Goal: Transaction & Acquisition: Book appointment/travel/reservation

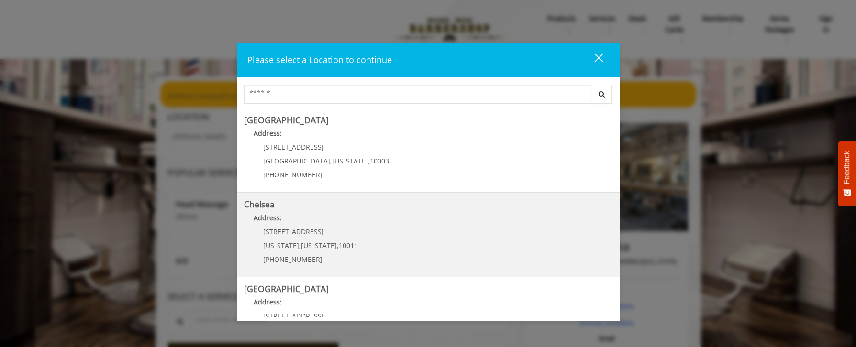
click at [376, 222] on p "Address:" at bounding box center [428, 220] width 368 height 15
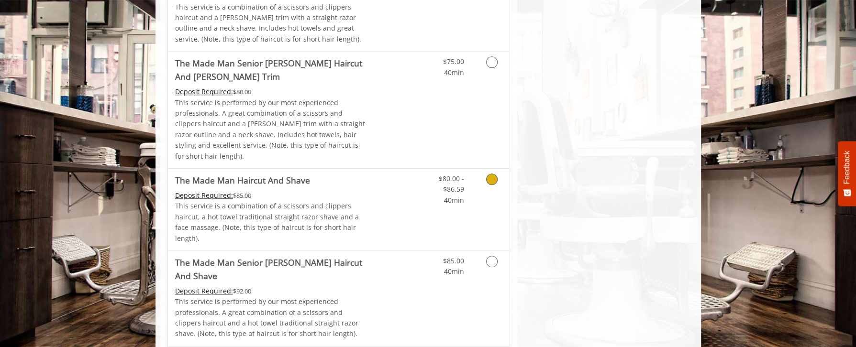
scroll to position [923, 0]
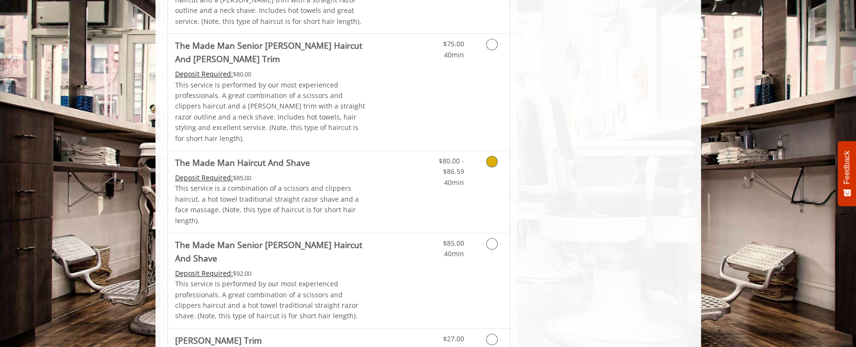
click at [493, 156] on icon "Grooming services" at bounding box center [491, 161] width 11 height 11
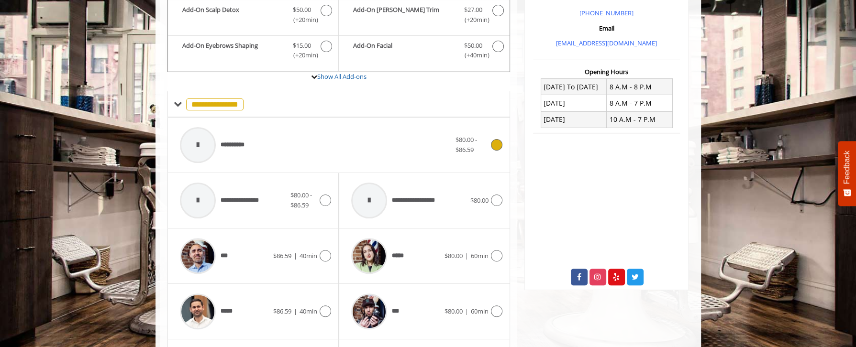
scroll to position [326, 0]
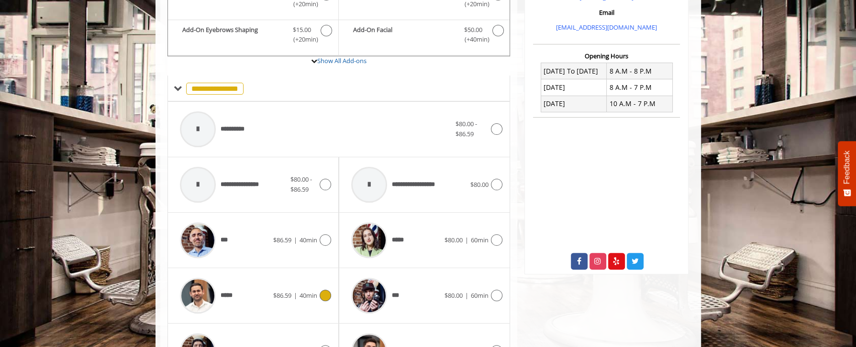
click at [306, 291] on span "$86.59 | 40min" at bounding box center [295, 296] width 44 height 10
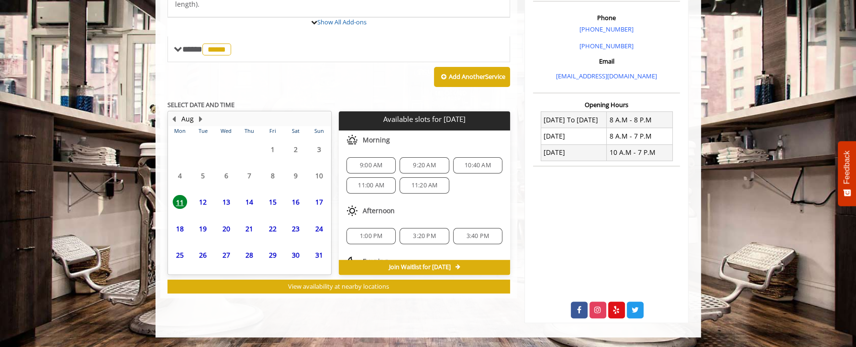
scroll to position [316, 0]
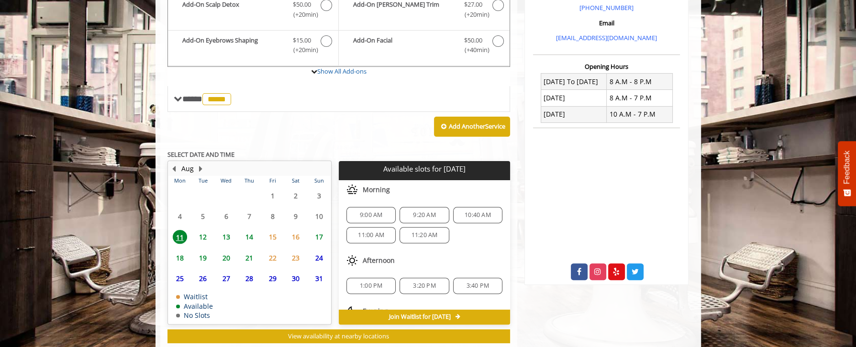
click at [204, 230] on span "12" at bounding box center [203, 237] width 14 height 14
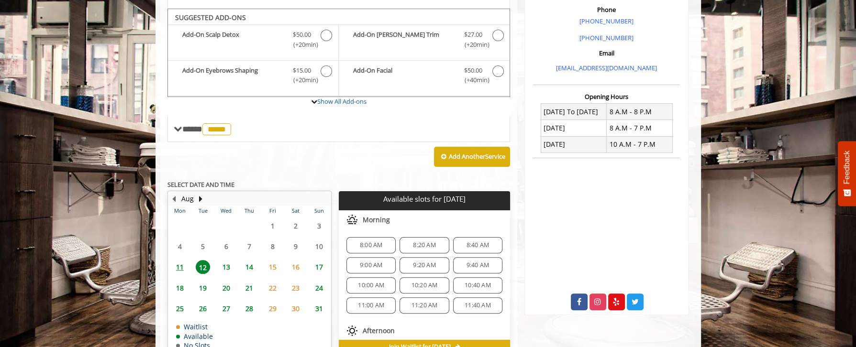
scroll to position [283, 0]
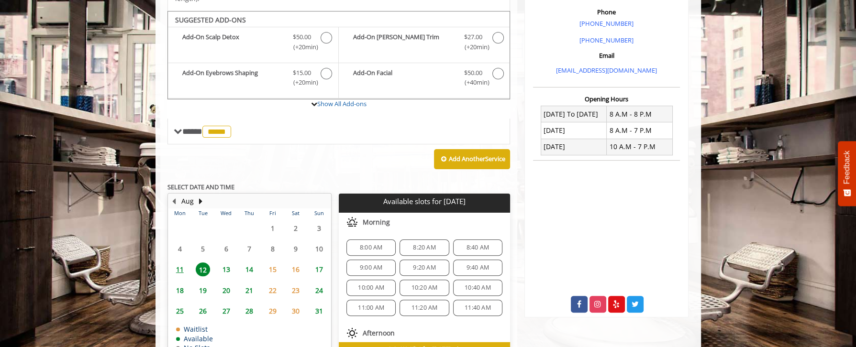
click at [384, 244] on span "8:00 AM" at bounding box center [371, 248] width 41 height 8
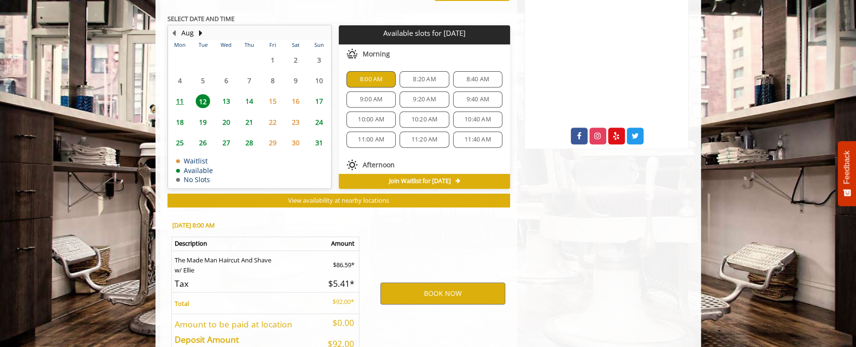
scroll to position [502, 0]
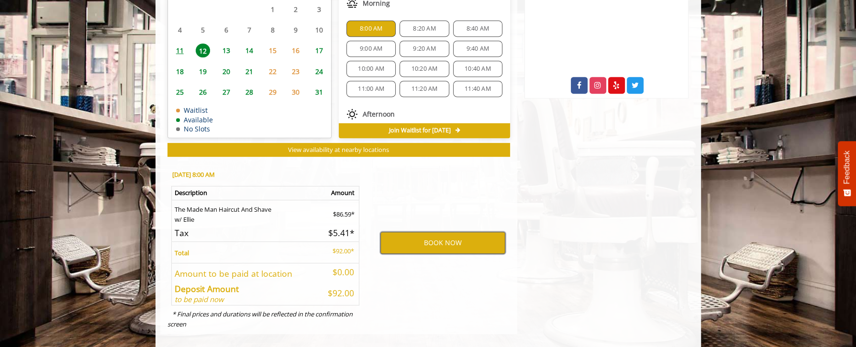
click at [437, 232] on button "BOOK NOW" at bounding box center [442, 243] width 125 height 22
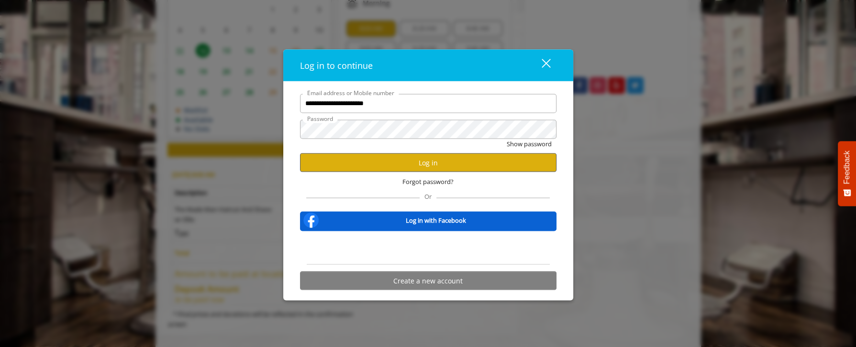
type input "**********"
click at [428, 164] on button "Log in" at bounding box center [428, 163] width 256 height 19
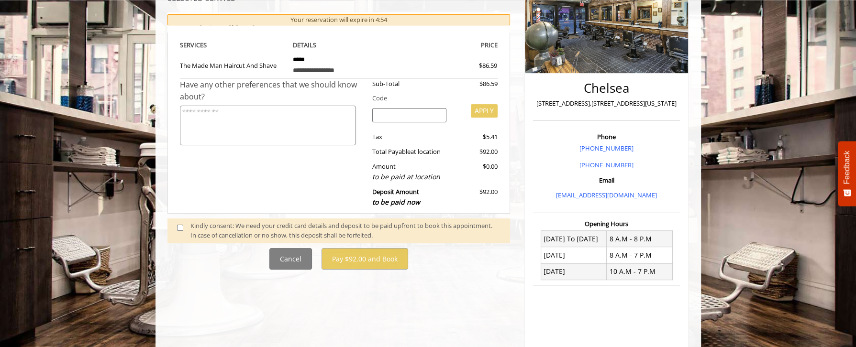
scroll to position [202, 0]
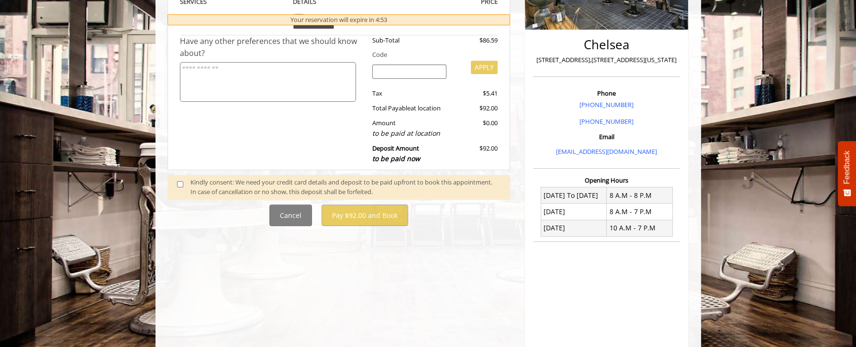
click at [177, 185] on span at bounding box center [184, 188] width 28 height 20
click at [177, 184] on span at bounding box center [184, 188] width 28 height 20
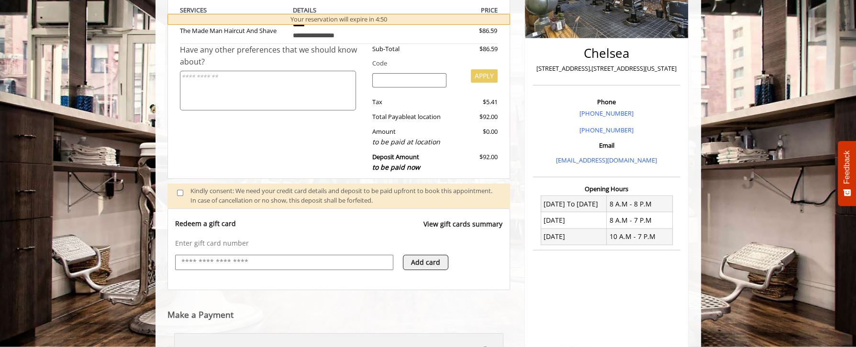
scroll to position [331, 0]
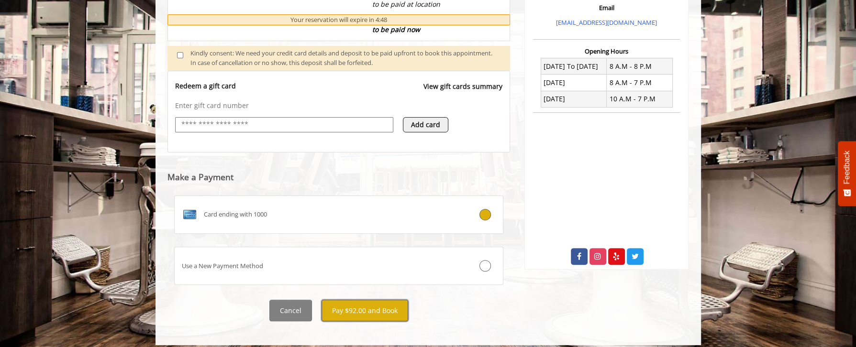
click at [384, 309] on button "Pay $92.00 and Book" at bounding box center [365, 311] width 87 height 22
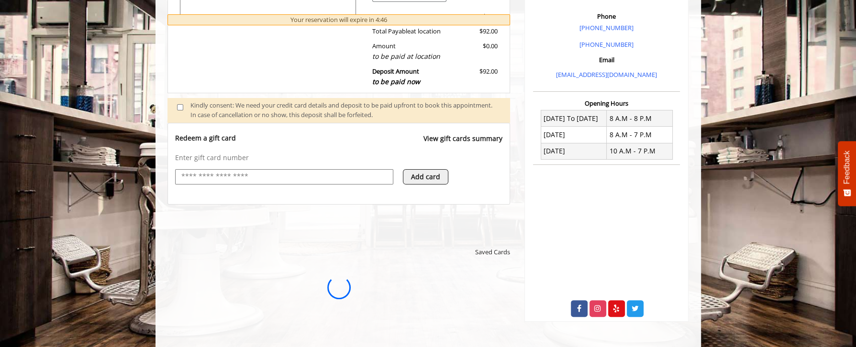
scroll to position [0, 0]
